Goal: Task Accomplishment & Management: Use online tool/utility

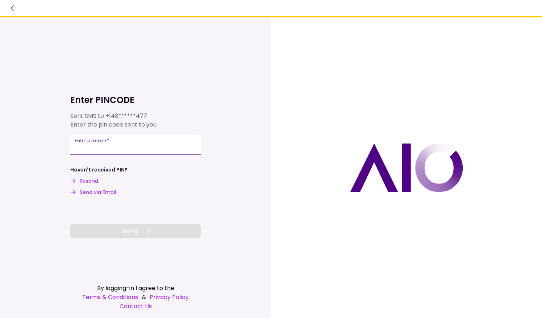
click at [120, 150] on input "Enter pin code   *" at bounding box center [135, 145] width 130 height 20
click at [90, 182] on button "Resend" at bounding box center [84, 181] width 28 height 8
click at [143, 147] on input "Enter pin code   *" at bounding box center [135, 144] width 130 height 20
click at [106, 193] on button "Send via Email" at bounding box center [93, 192] width 46 height 8
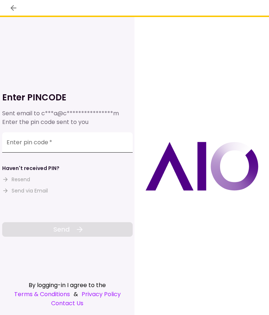
click at [95, 144] on input "Enter pin code   *" at bounding box center [67, 142] width 130 height 20
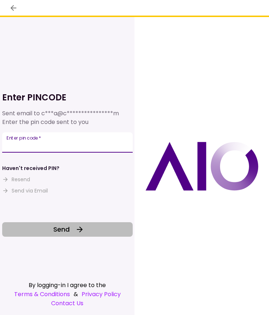
type input "******"
click at [70, 225] on button "Send" at bounding box center [67, 229] width 130 height 14
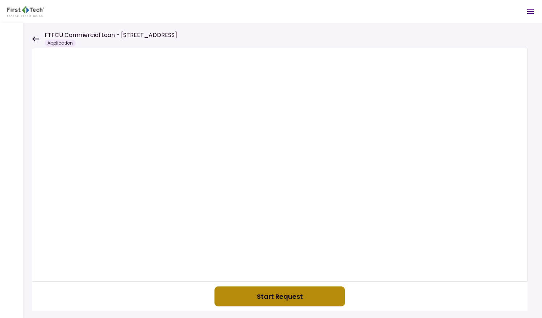
click at [291, 300] on button "Start Request" at bounding box center [280, 296] width 130 height 20
